Goal: Transaction & Acquisition: Purchase product/service

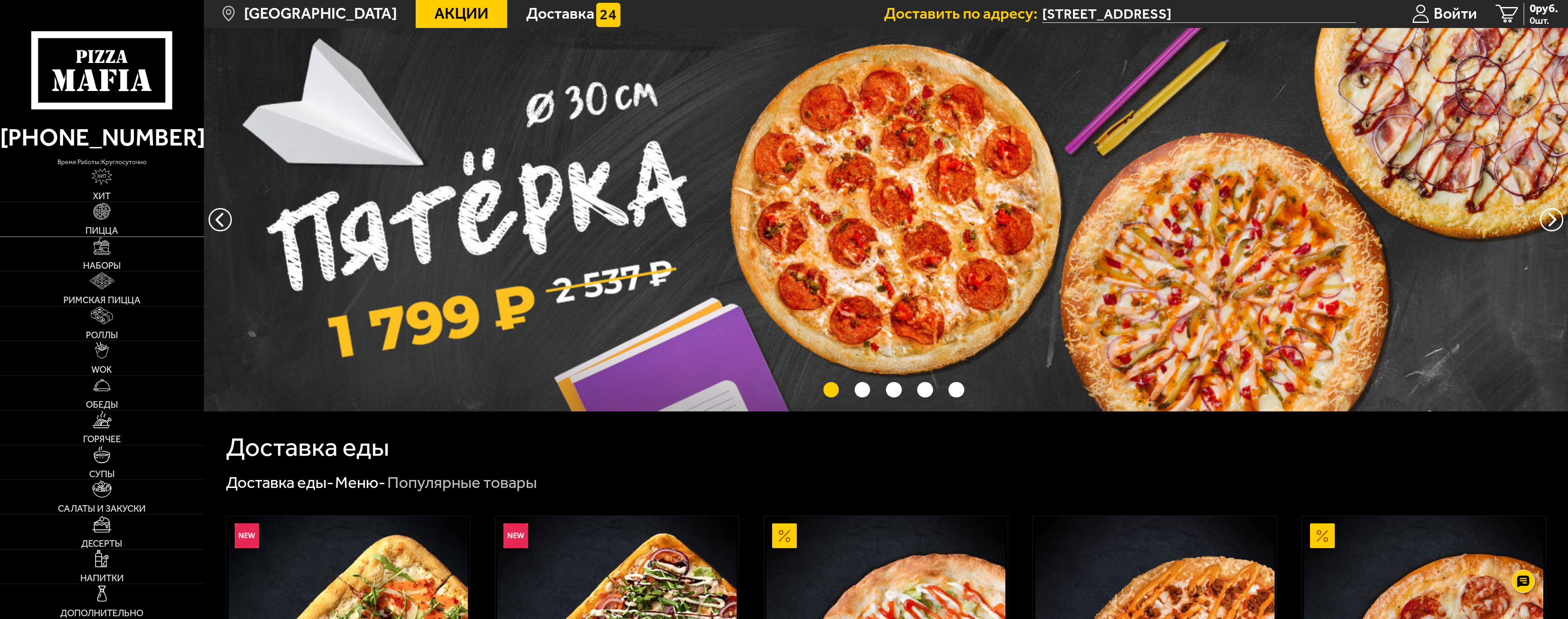
click at [97, 225] on link "Пицца" at bounding box center [102, 219] width 204 height 34
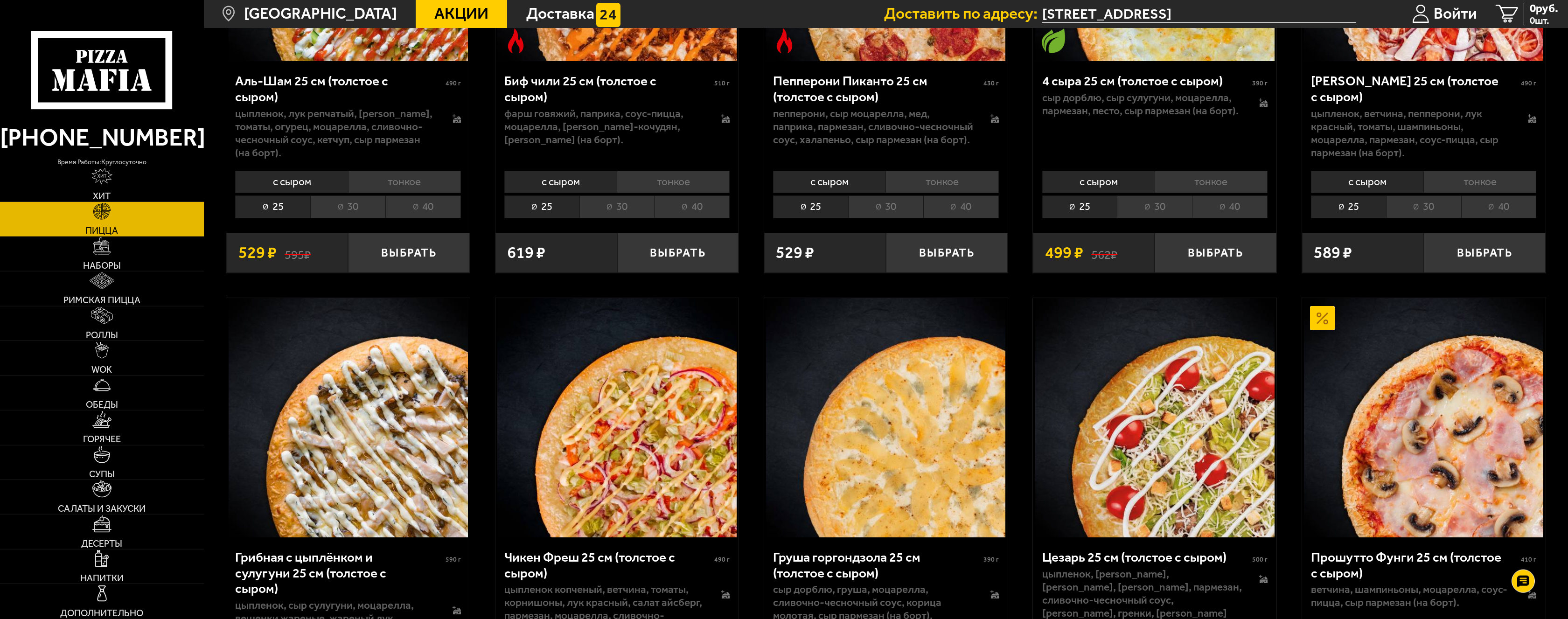
scroll to position [238, 0]
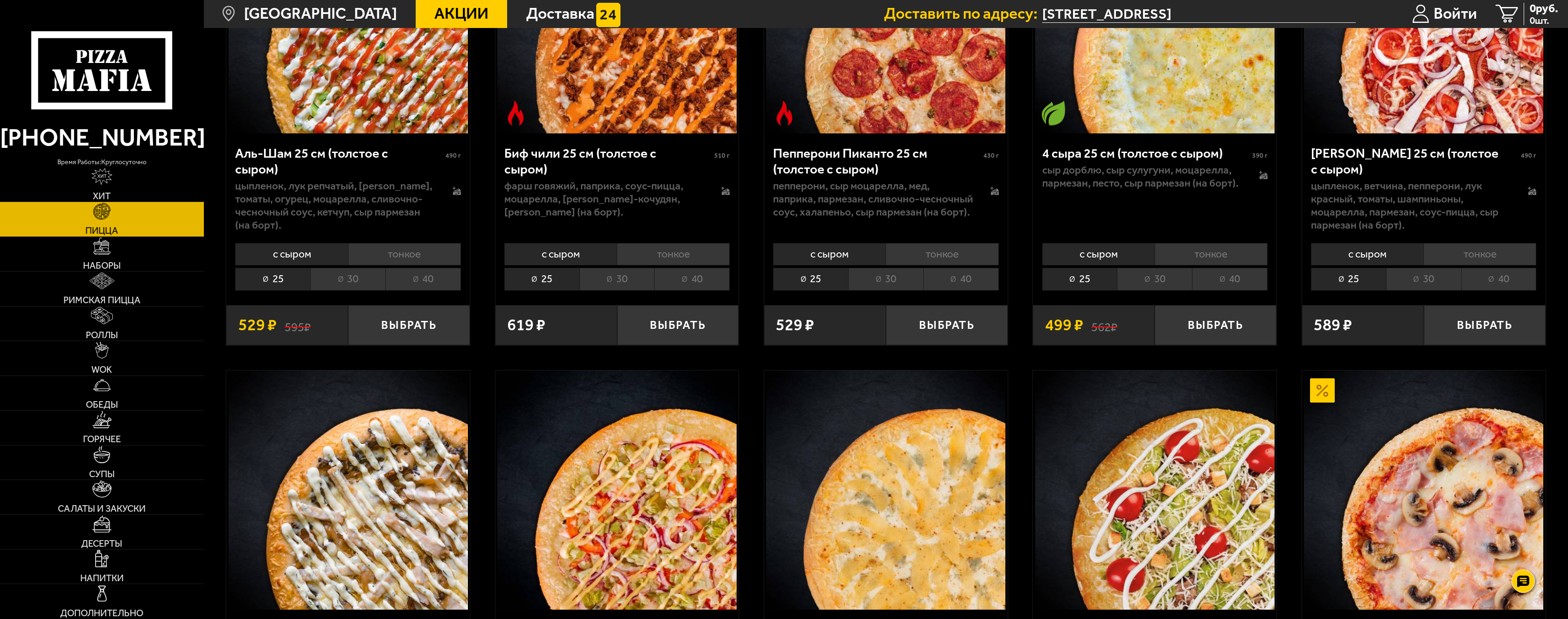
click at [687, 287] on li "40" at bounding box center [692, 279] width 75 height 23
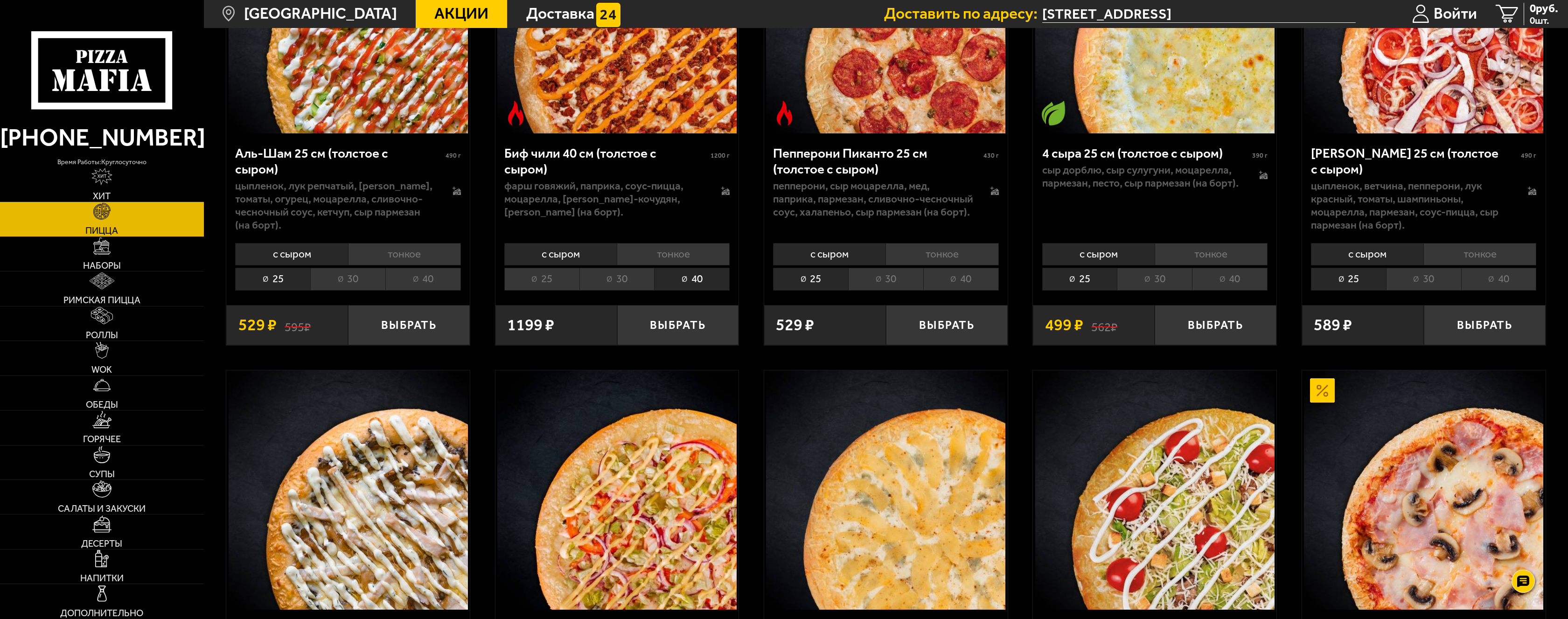
click at [537, 282] on li "25" at bounding box center [542, 279] width 75 height 23
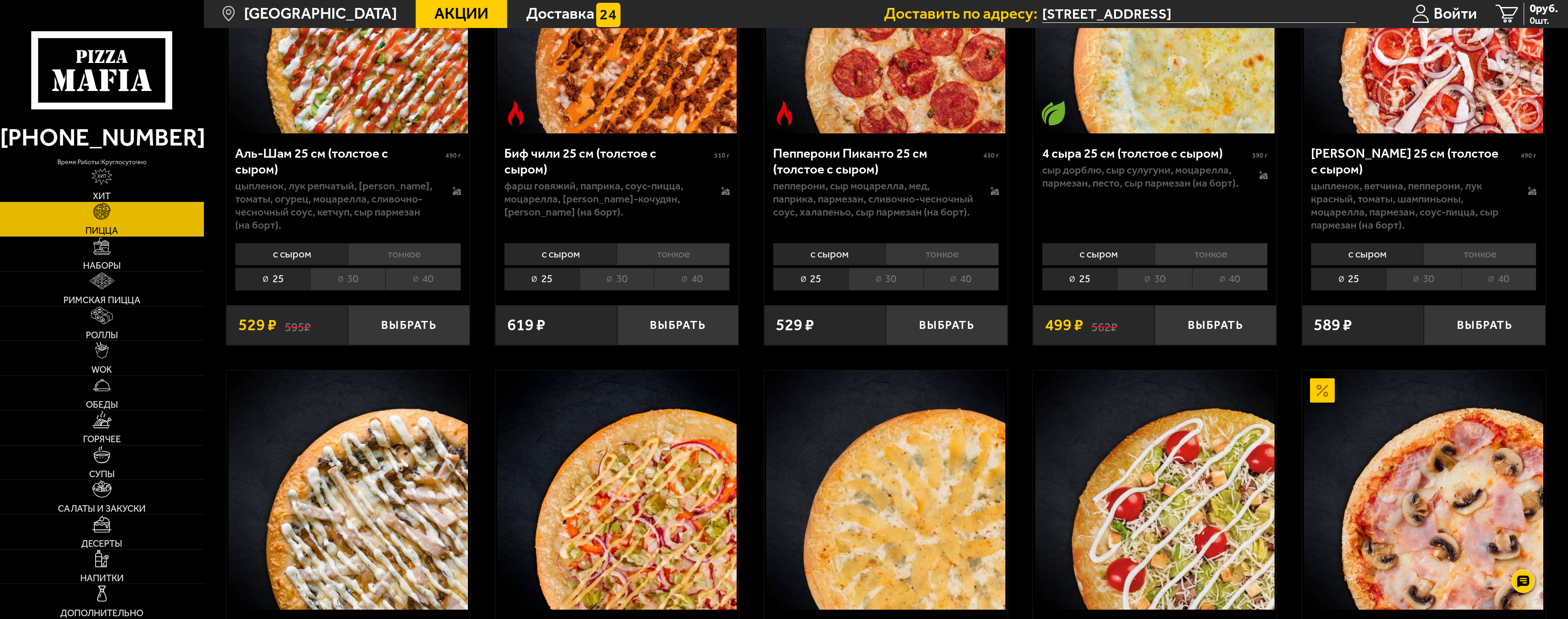
click at [677, 276] on li "40" at bounding box center [692, 279] width 75 height 23
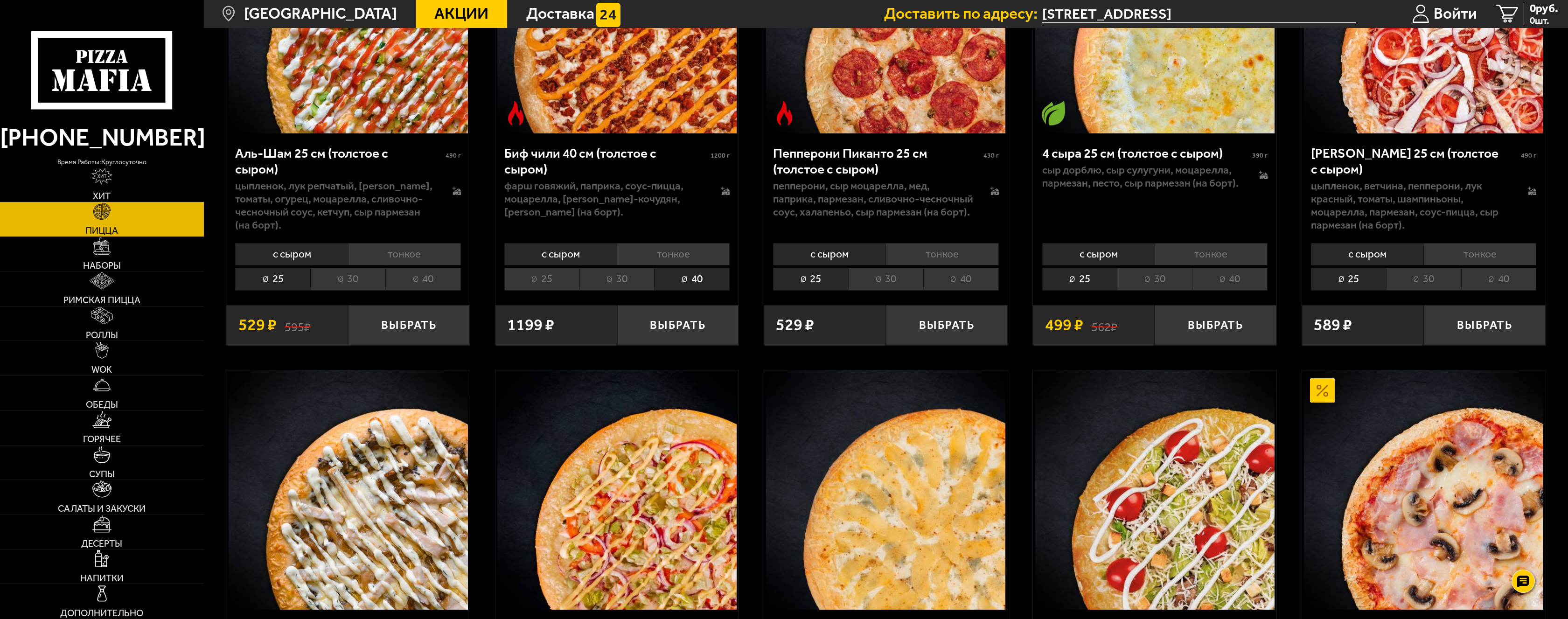
click at [544, 289] on li "25" at bounding box center [542, 279] width 75 height 23
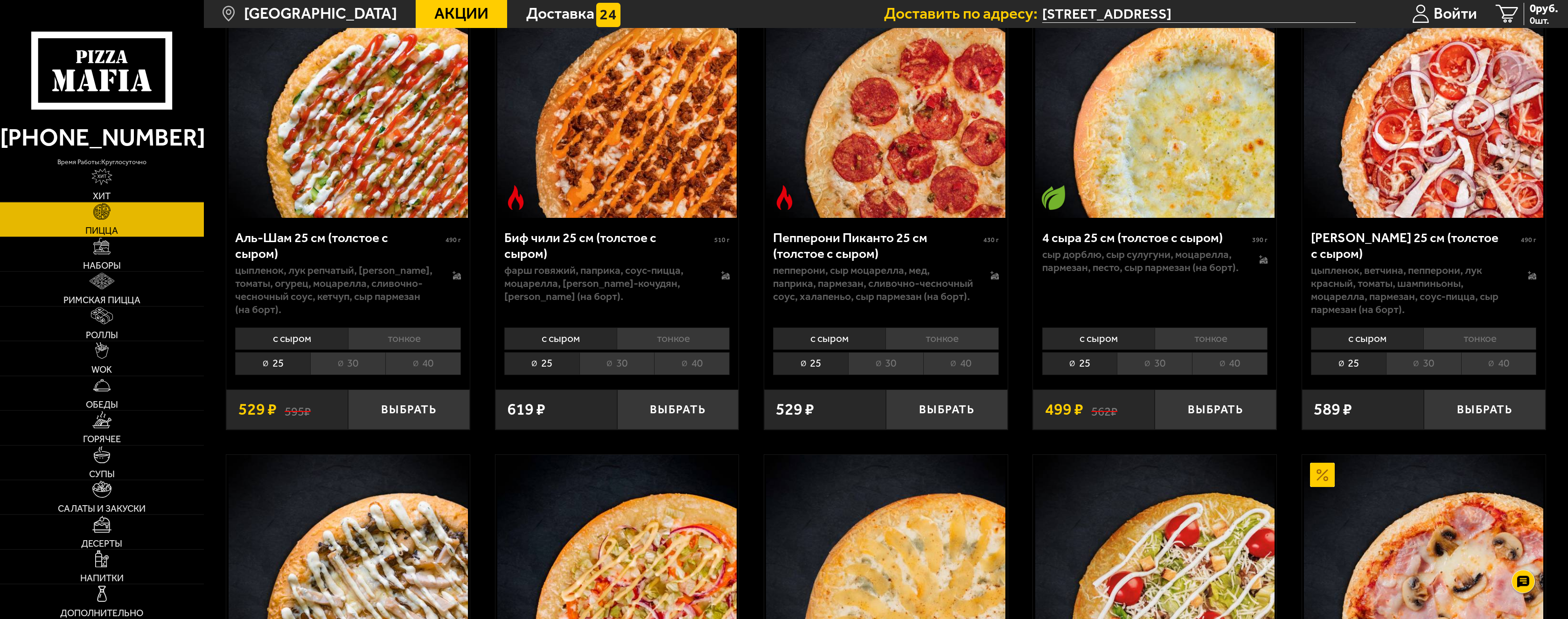
scroll to position [143, 0]
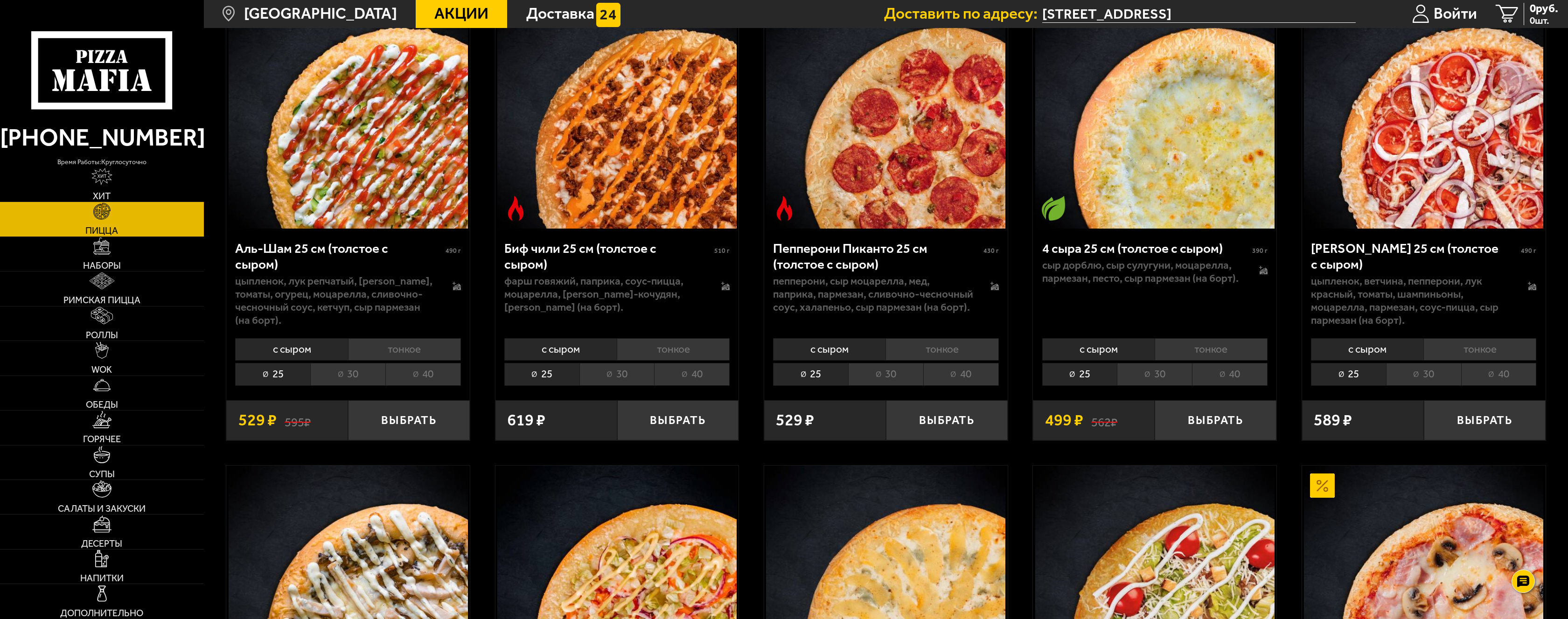
click at [695, 381] on li "40" at bounding box center [692, 374] width 75 height 23
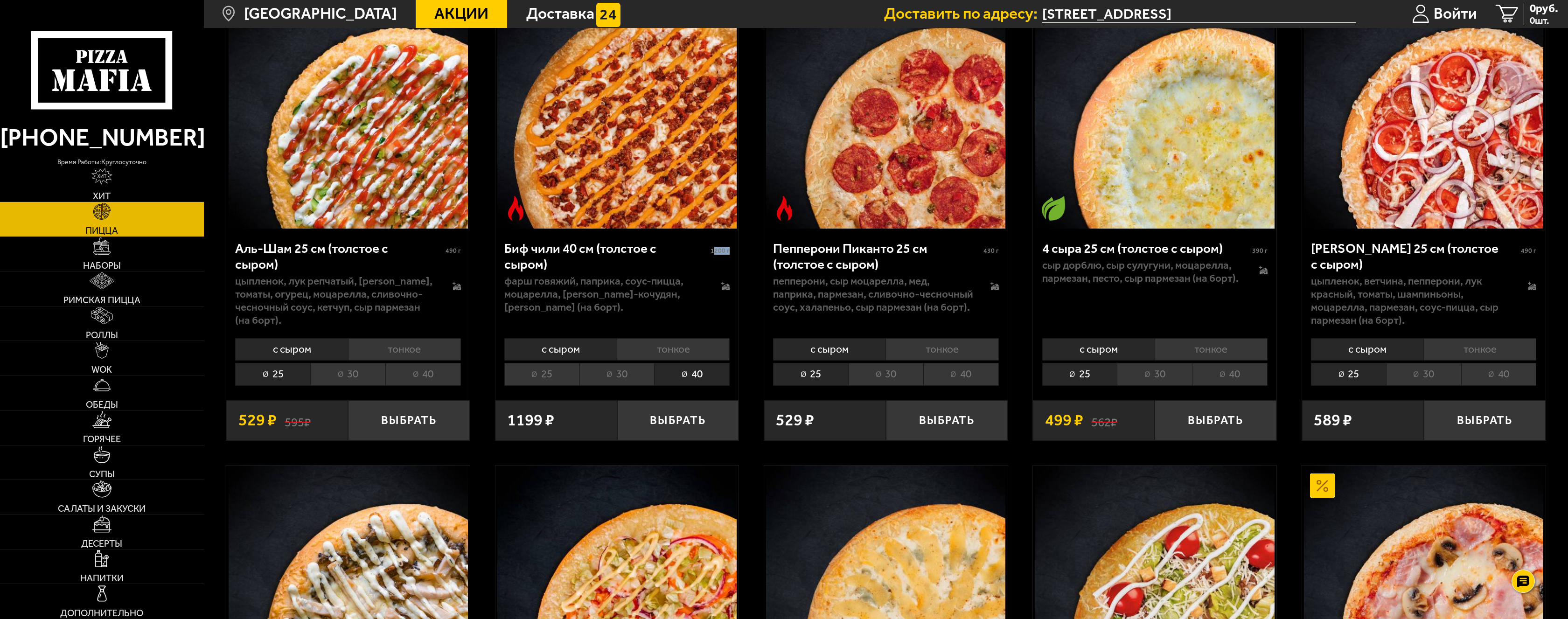
drag, startPoint x: 716, startPoint y: 253, endPoint x: 730, endPoint y: 254, distance: 14.0
click at [730, 254] on span "1200 г" at bounding box center [719, 250] width 19 height 8
drag, startPoint x: 730, startPoint y: 253, endPoint x: 712, endPoint y: 252, distance: 18.0
click at [712, 251] on span "1200 г" at bounding box center [719, 250] width 19 height 8
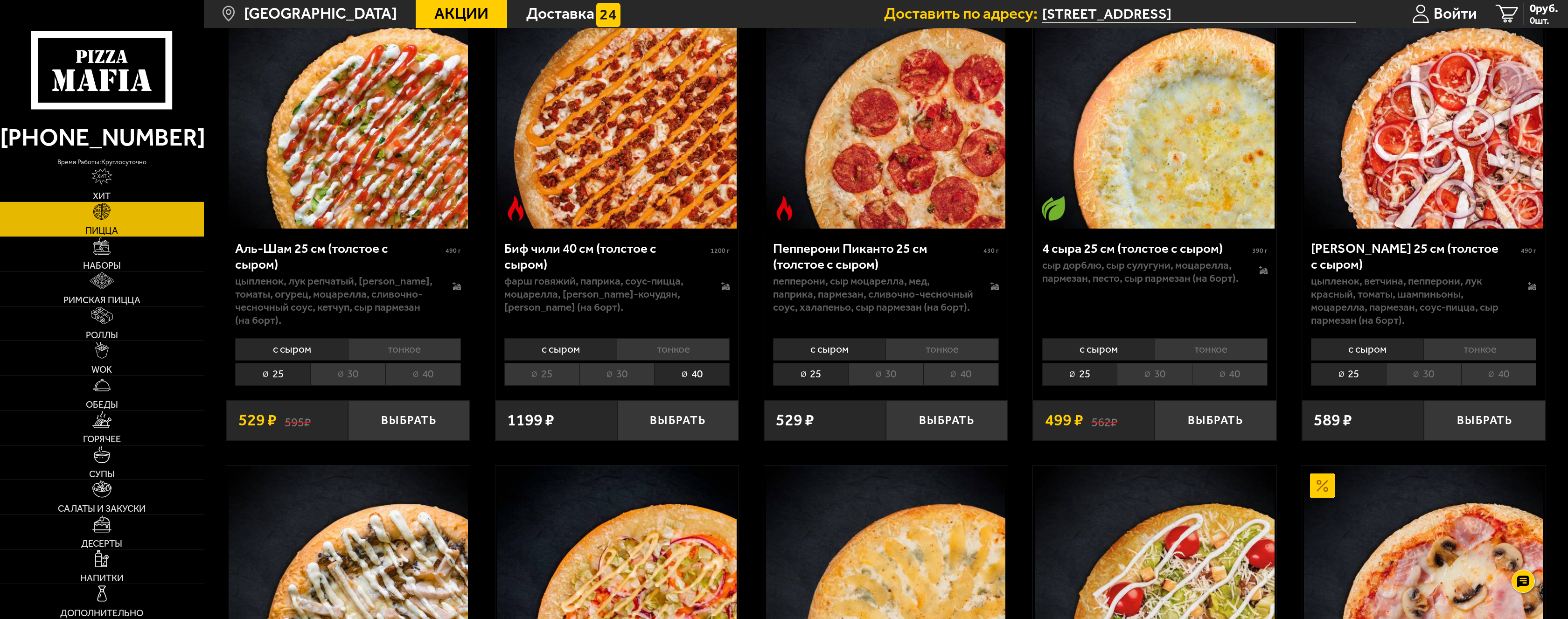
click at [709, 286] on div "фарш говяжий, паприка, соус-пицца, моцарелла, [PERSON_NAME]-кочудян, [PERSON_NA…" at bounding box center [617, 294] width 225 height 39
drag, startPoint x: 713, startPoint y: 252, endPoint x: 727, endPoint y: 253, distance: 14.0
click at [727, 253] on span "1200 г" at bounding box center [719, 250] width 19 height 8
click at [532, 379] on li "25" at bounding box center [542, 374] width 75 height 23
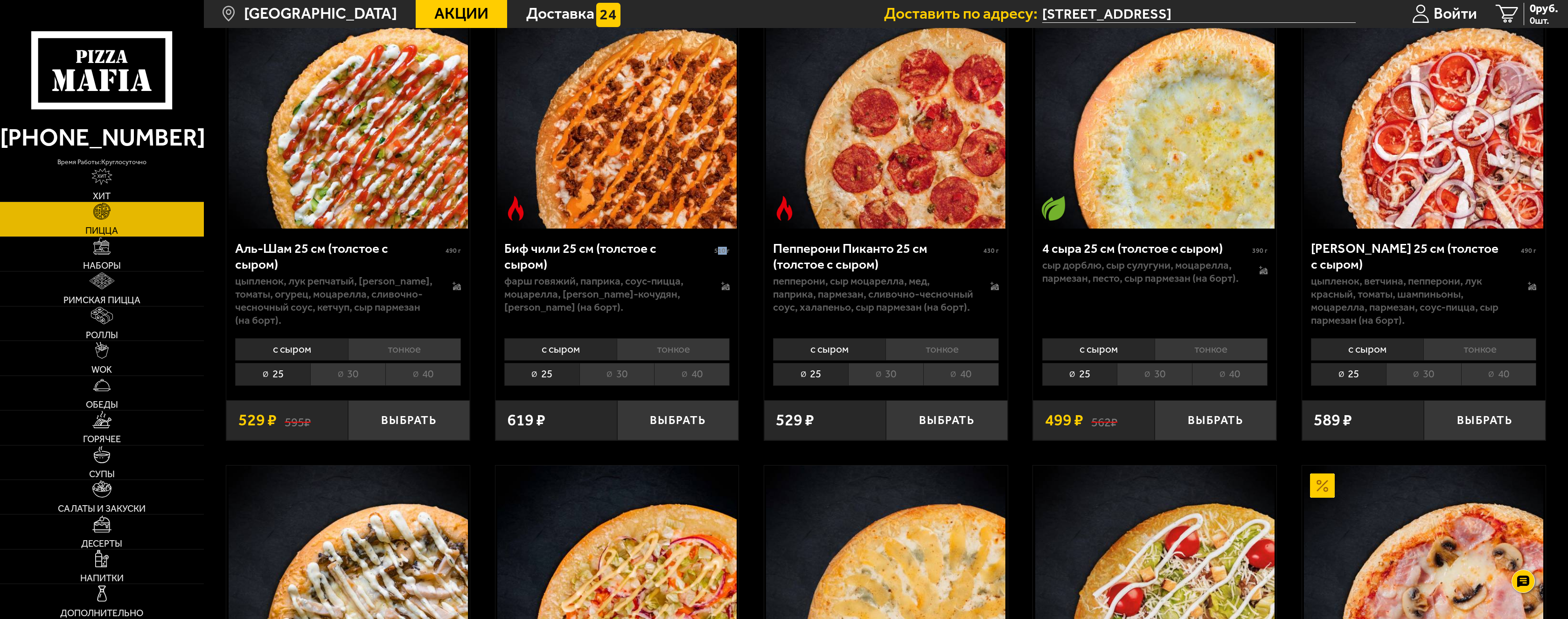
drag, startPoint x: 717, startPoint y: 250, endPoint x: 728, endPoint y: 253, distance: 11.4
click at [728, 253] on span "510 г" at bounding box center [721, 250] width 15 height 8
click at [720, 262] on div "Биф чили 25 см (толстое с сыром) 510 г" at bounding box center [617, 257] width 225 height 33
drag, startPoint x: 716, startPoint y: 252, endPoint x: 729, endPoint y: 253, distance: 13.0
click at [729, 253] on span "510 г" at bounding box center [721, 250] width 15 height 8
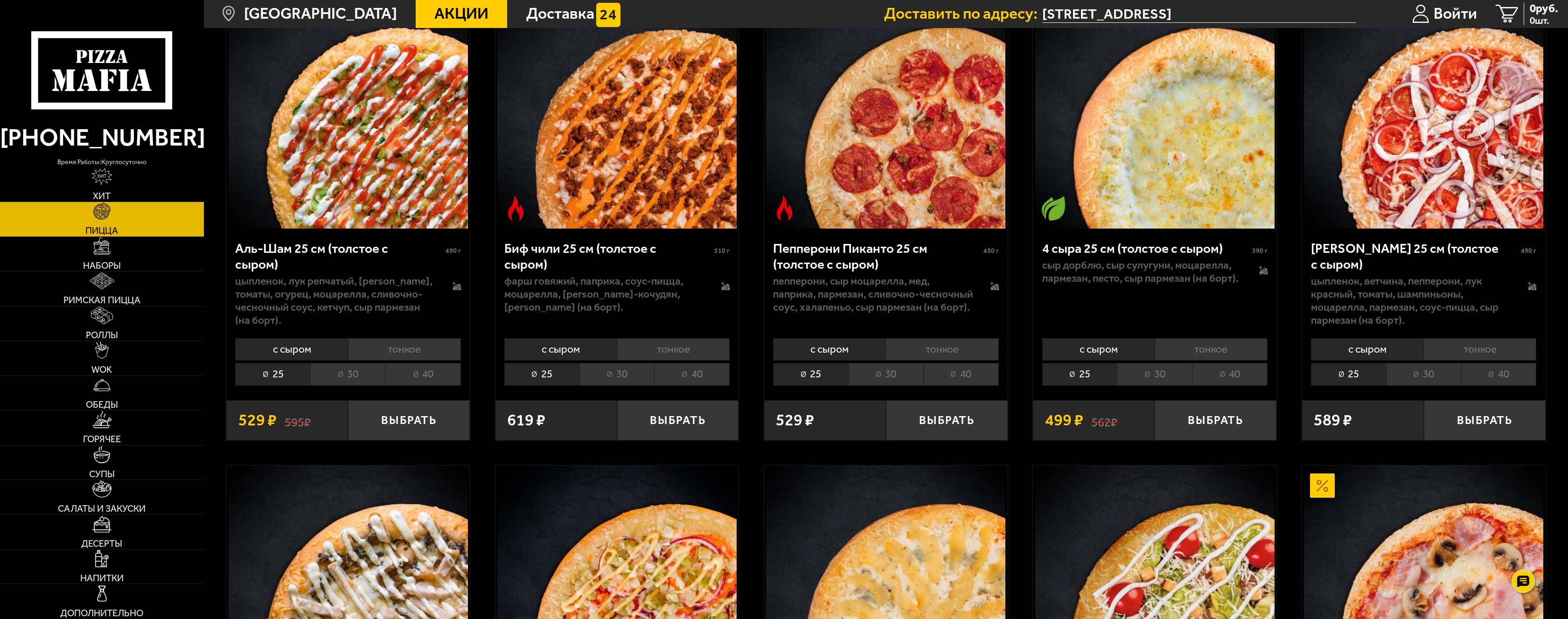
click at [729, 260] on div "Биф чили 25 см (толстое с сыром) 510 г" at bounding box center [617, 257] width 225 height 33
click at [690, 379] on li "40" at bounding box center [692, 374] width 75 height 23
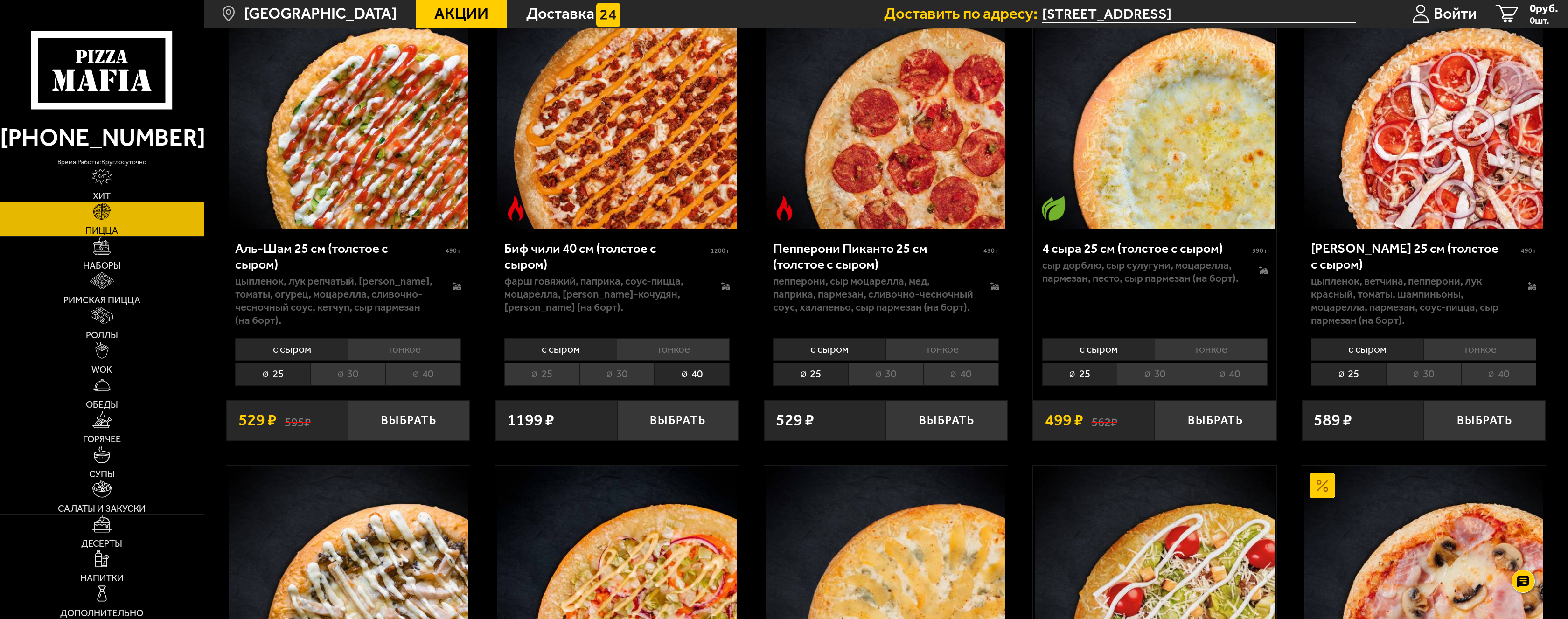
click at [531, 375] on li "25" at bounding box center [542, 374] width 75 height 23
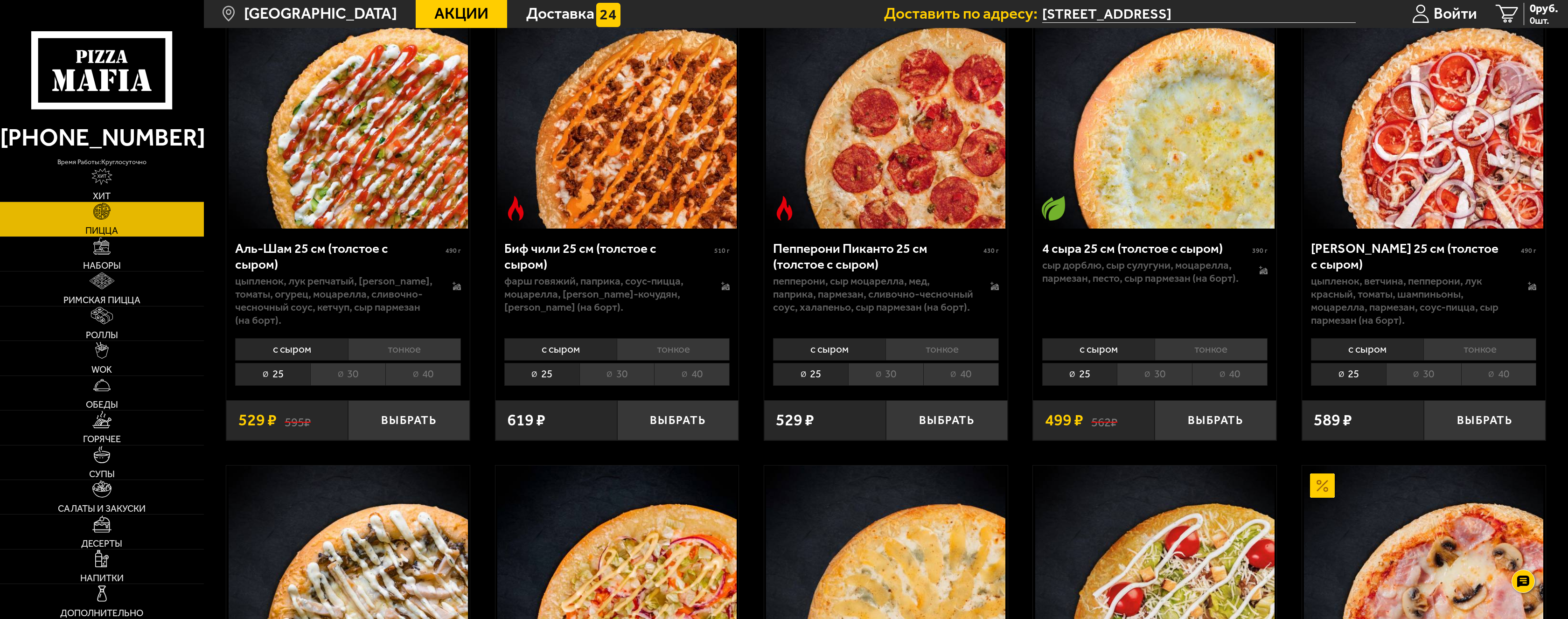
click at [680, 381] on li "40" at bounding box center [692, 374] width 75 height 23
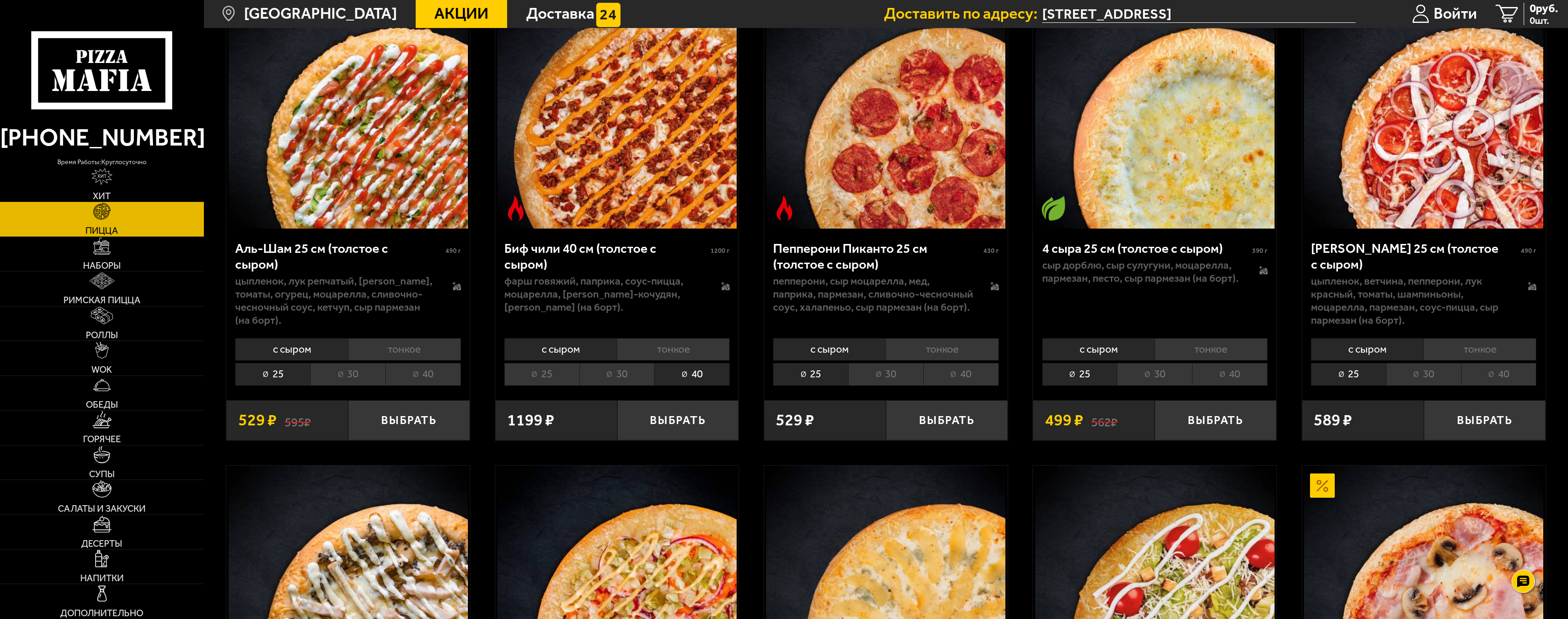
click at [555, 379] on li "25" at bounding box center [542, 374] width 75 height 23
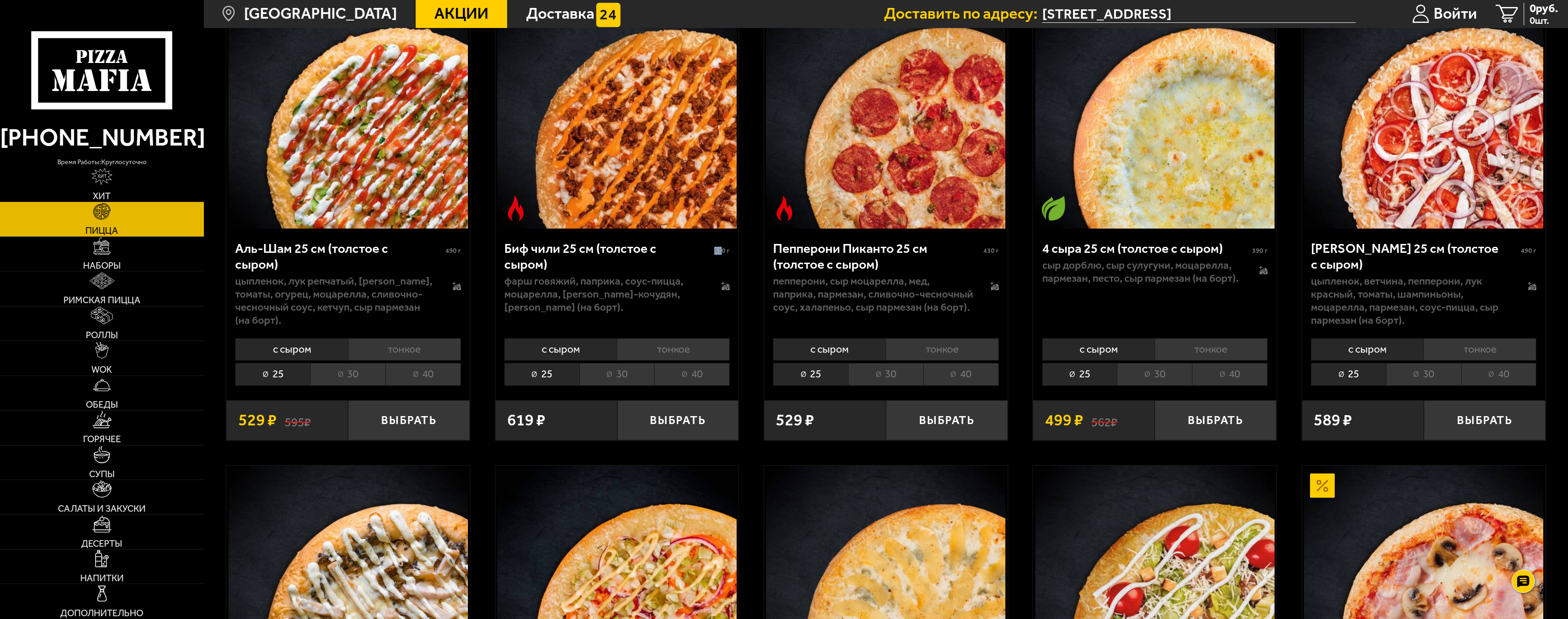
drag, startPoint x: 714, startPoint y: 251, endPoint x: 723, endPoint y: 252, distance: 9.1
click at [723, 252] on div "Биф чили 25 см (толстое с сыром) 510 г" at bounding box center [617, 257] width 225 height 33
click at [724, 252] on span "510 г" at bounding box center [721, 250] width 15 height 8
click at [722, 254] on span "510 г" at bounding box center [721, 250] width 15 height 8
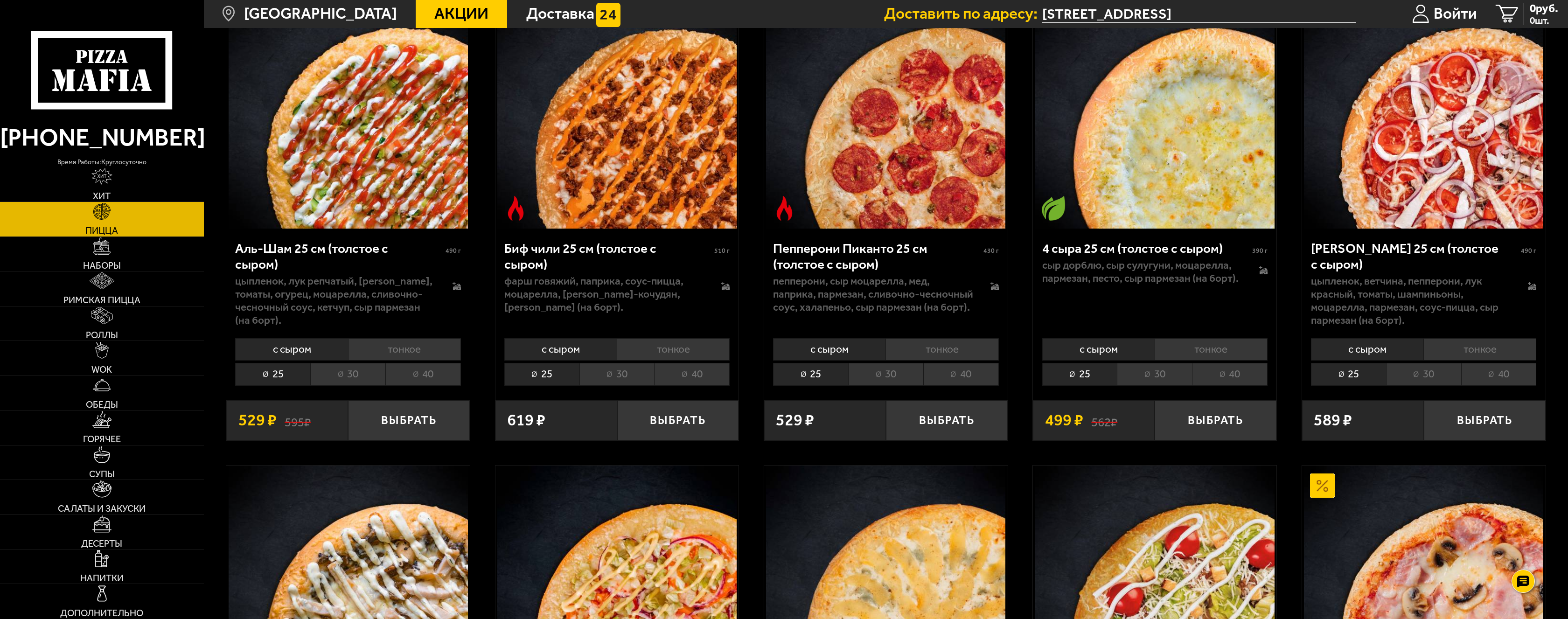
click at [722, 254] on span "510 г" at bounding box center [721, 250] width 15 height 8
click at [716, 263] on div "Биф чили 25 см (толстое с сыром) 510 г" at bounding box center [617, 257] width 225 height 33
drag, startPoint x: 718, startPoint y: 253, endPoint x: 729, endPoint y: 254, distance: 11.0
click at [729, 254] on span "510 г" at bounding box center [721, 250] width 15 height 8
click at [726, 259] on div "Биф чили 25 см (толстое с сыром) 510 г" at bounding box center [617, 257] width 225 height 33
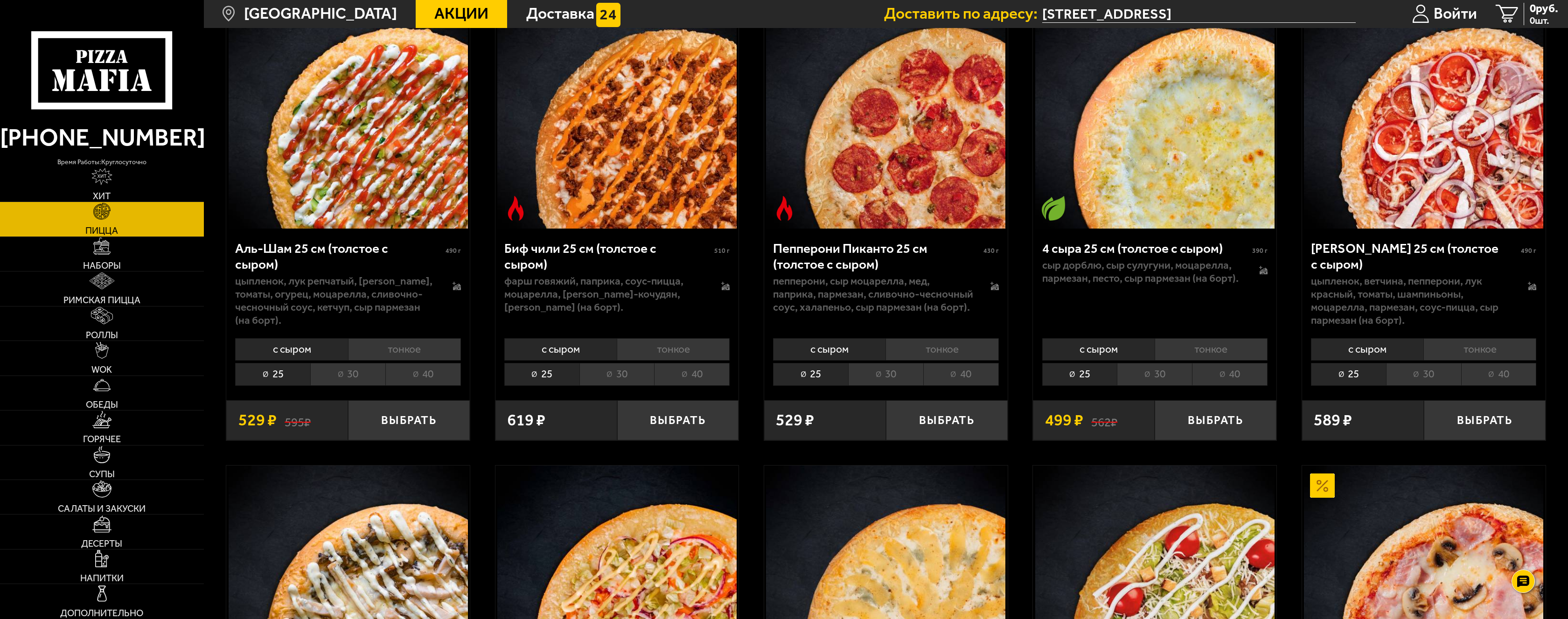
click at [723, 253] on span "510 г" at bounding box center [721, 250] width 15 height 8
click at [716, 259] on div "Биф чили 25 см (толстое с сыром) 510 г" at bounding box center [617, 257] width 225 height 33
drag, startPoint x: 715, startPoint y: 253, endPoint x: 729, endPoint y: 254, distance: 14.0
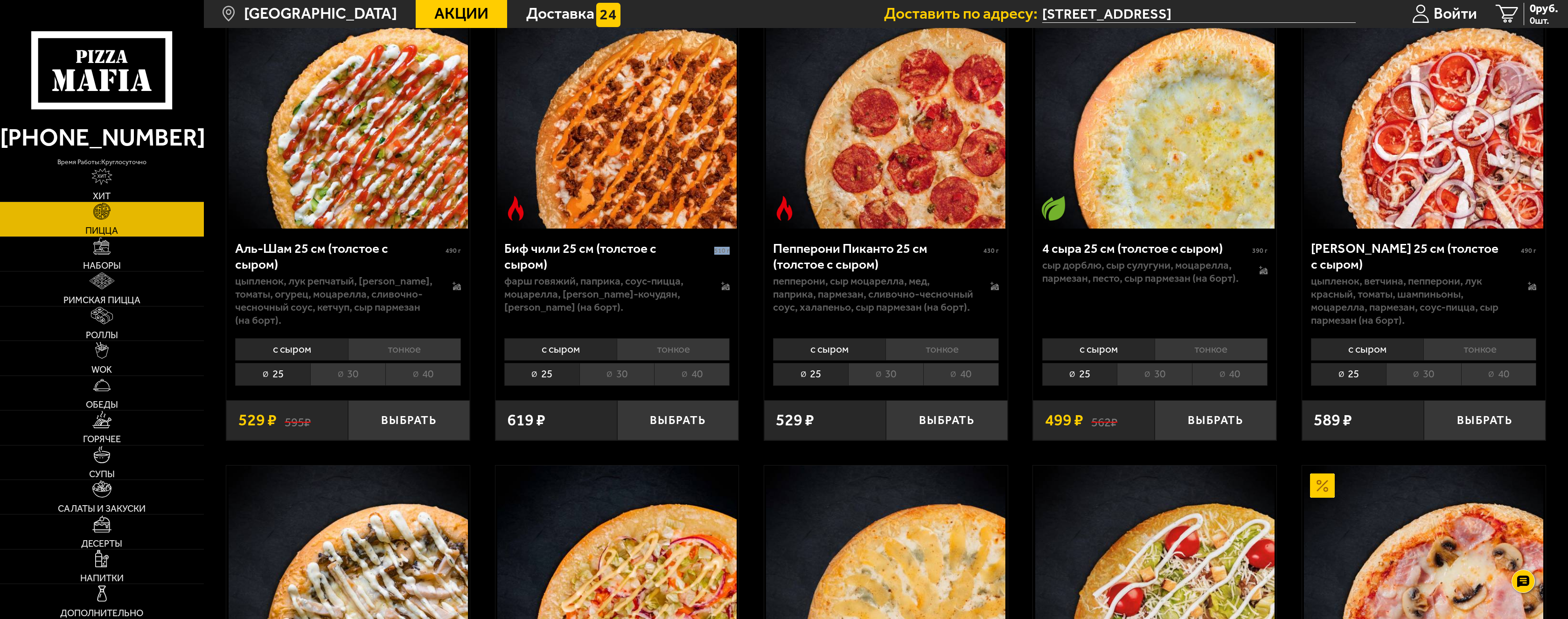
click at [729, 254] on span "510 г" at bounding box center [721, 250] width 15 height 8
click at [696, 376] on li "40" at bounding box center [692, 374] width 75 height 23
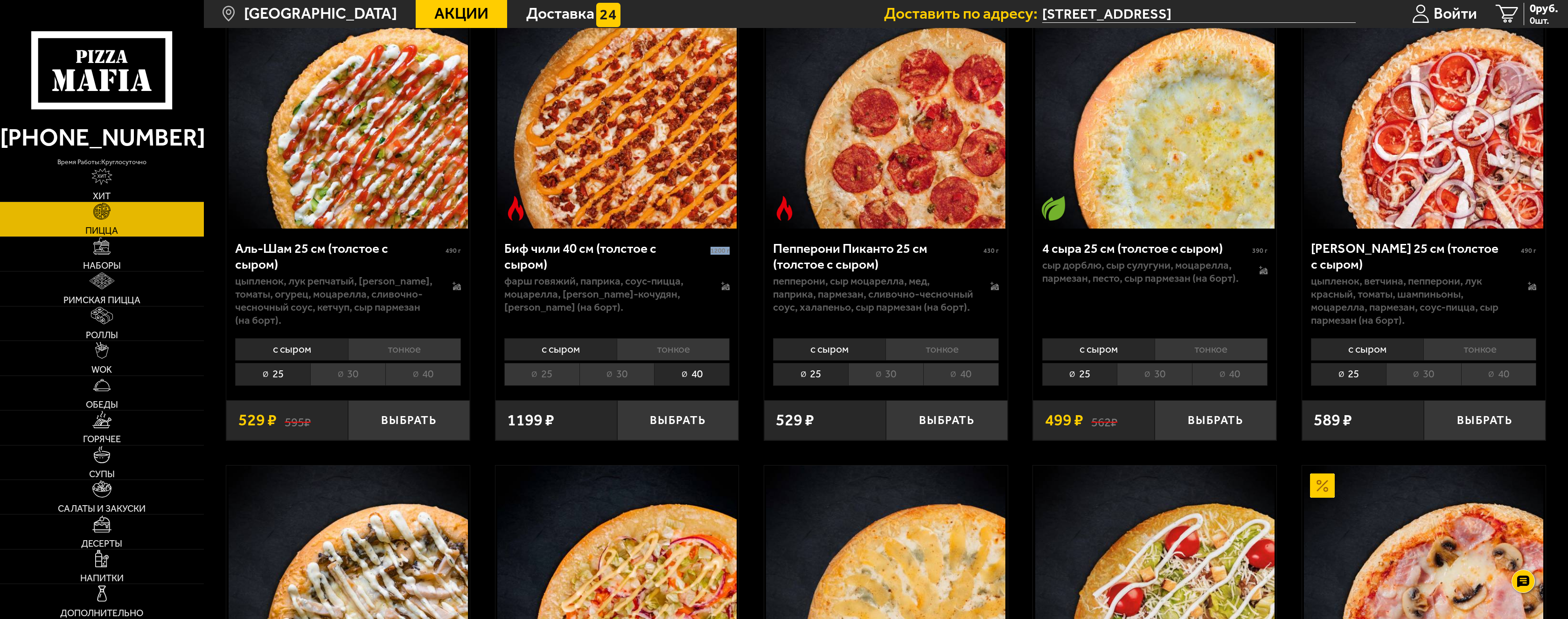
drag, startPoint x: 712, startPoint y: 254, endPoint x: 730, endPoint y: 256, distance: 18.1
click at [730, 256] on div "Биф чили 40 см (толстое с сыром) 1200 г фарш говяжий, паприка, соус-пицца, моца…" at bounding box center [617, 281] width 243 height 104
drag, startPoint x: 730, startPoint y: 253, endPoint x: 712, endPoint y: 252, distance: 18.0
click at [712, 252] on div "Биф чили 40 см (толстое с сыром) 1200 г фарш говяжий, паприка, соус-пицца, моца…" at bounding box center [617, 281] width 243 height 104
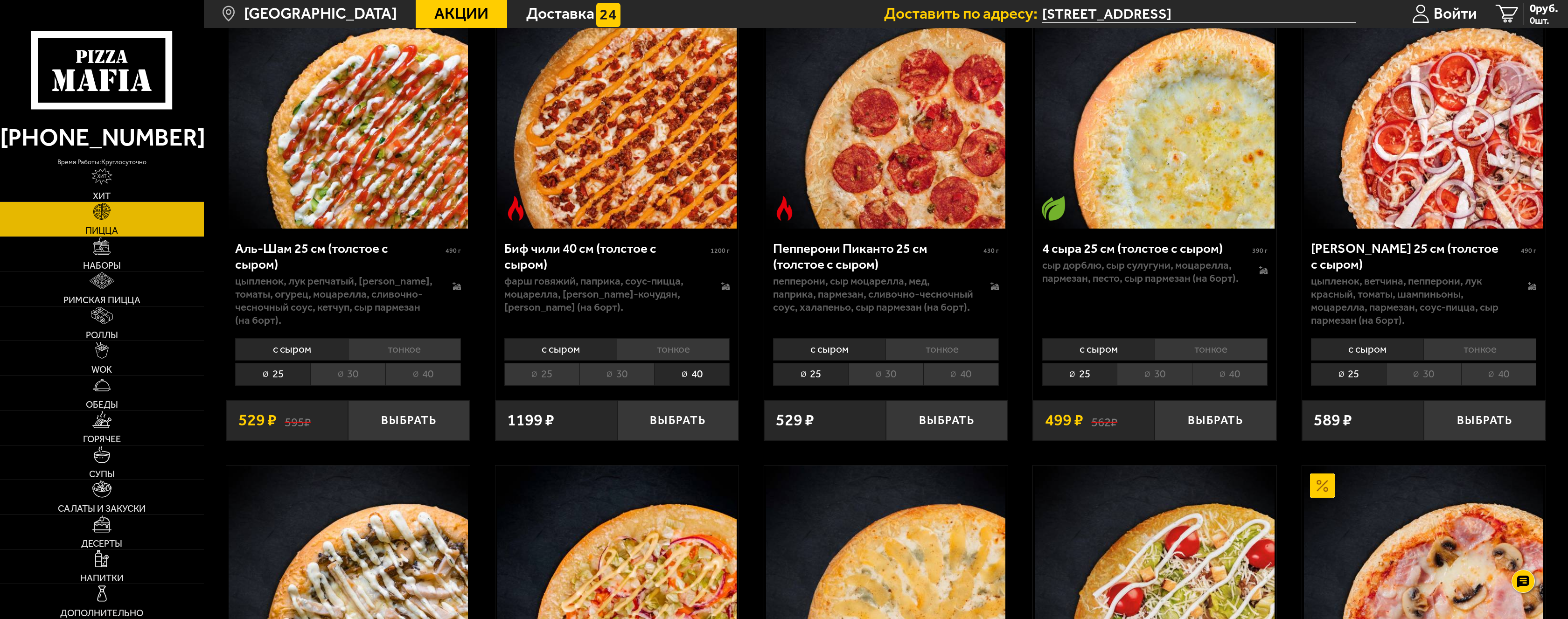
click at [712, 252] on div "Биф чили 40 см (толстое с сыром) 1200 г" at bounding box center [617, 257] width 225 height 33
click at [608, 375] on li "30" at bounding box center [617, 374] width 75 height 23
